Goal: Complete application form

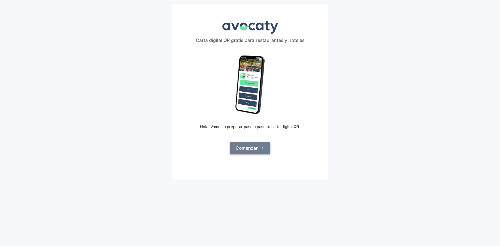
click at [256, 148] on button "Comenzar" at bounding box center [250, 148] width 40 height 12
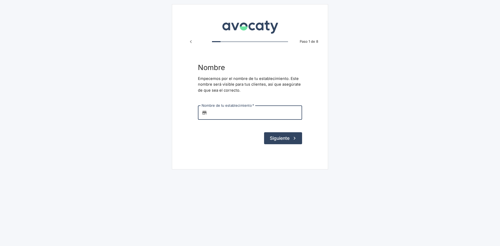
click at [255, 119] on input "Nombre de tu establecimiento   *" at bounding box center [255, 113] width 93 height 14
type input "crumi"
click at [280, 139] on button "Siguiente" at bounding box center [283, 138] width 38 height 12
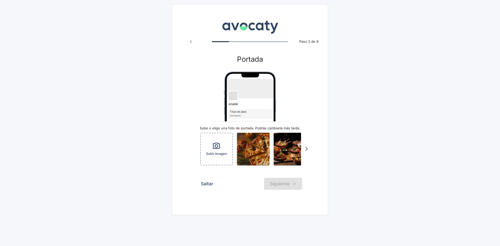
click at [308, 152] on icon "Scroll a la derecha" at bounding box center [306, 149] width 9 height 9
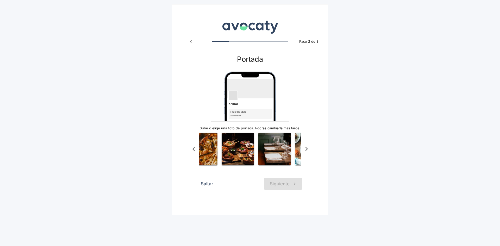
click at [307, 151] on icon "Scroll a la derecha" at bounding box center [306, 149] width 2 height 4
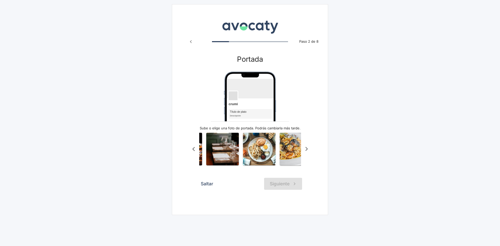
click at [307, 151] on icon "Scroll a la derecha" at bounding box center [306, 149] width 2 height 4
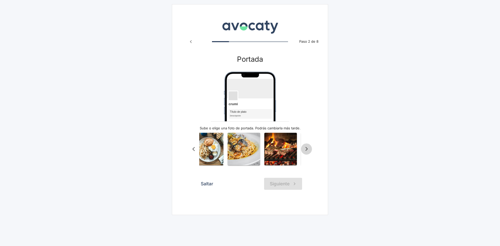
click at [307, 151] on icon "Scroll a la derecha" at bounding box center [306, 149] width 2 height 4
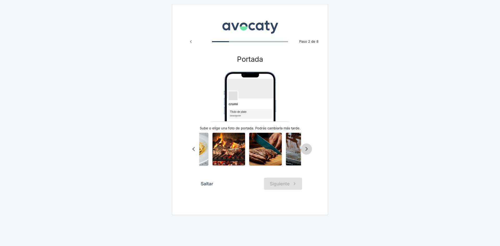
click at [307, 151] on icon "Scroll a la derecha" at bounding box center [306, 149] width 2 height 4
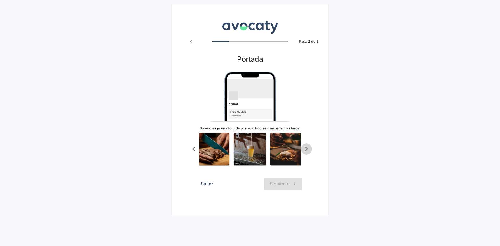
click at [307, 151] on icon "Scroll a la derecha" at bounding box center [306, 149] width 2 height 4
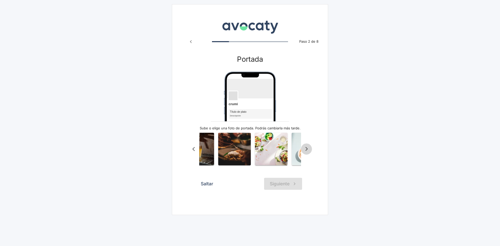
click at [307, 151] on icon "Scroll a la derecha" at bounding box center [306, 149] width 2 height 4
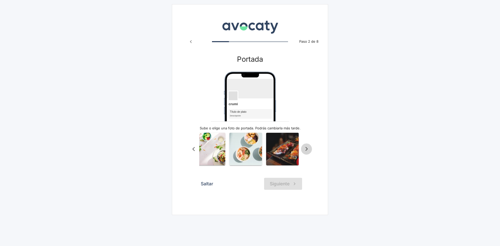
click at [307, 151] on icon "Scroll a la derecha" at bounding box center [306, 149] width 2 height 4
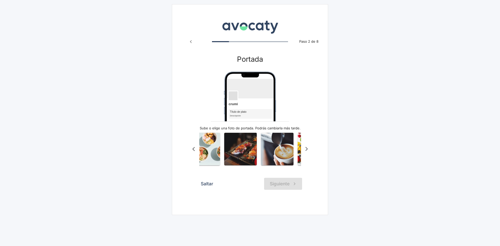
click at [307, 151] on icon "Scroll a la derecha" at bounding box center [306, 149] width 2 height 4
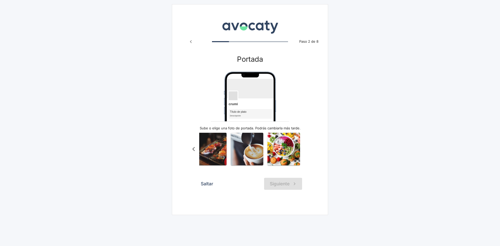
click at [307, 151] on div "Subir imagen" at bounding box center [250, 149] width 124 height 39
drag, startPoint x: 302, startPoint y: 143, endPoint x: 298, endPoint y: 144, distance: 3.6
click at [301, 143] on div "Subir imagen" at bounding box center [250, 149] width 124 height 39
click at [260, 148] on img "button" at bounding box center [247, 149] width 33 height 33
